Goal: Find contact information: Find contact information

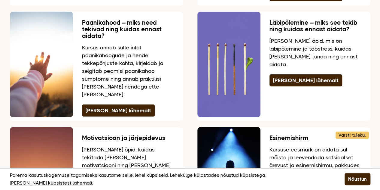
scroll to position [965, 0]
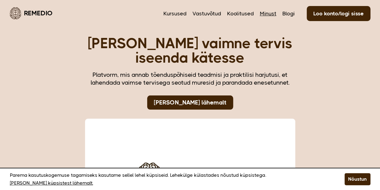
click at [261, 14] on link "Minust" at bounding box center [268, 14] width 17 height 8
click at [259, 13] on nav "Kursused Vastuvõtud Koolitused Minust Blogi Loo konto/logi sisse" at bounding box center [267, 13] width 207 height 14
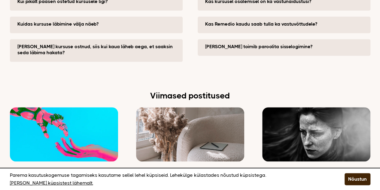
scroll to position [1652, 0]
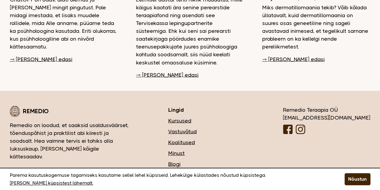
click at [344, 113] on div "[EMAIL_ADDRESS][DOMAIN_NAME]" at bounding box center [327, 117] width 88 height 8
copy div "[EMAIL_ADDRESS][DOMAIN_NAME]"
